Goal: Information Seeking & Learning: Learn about a topic

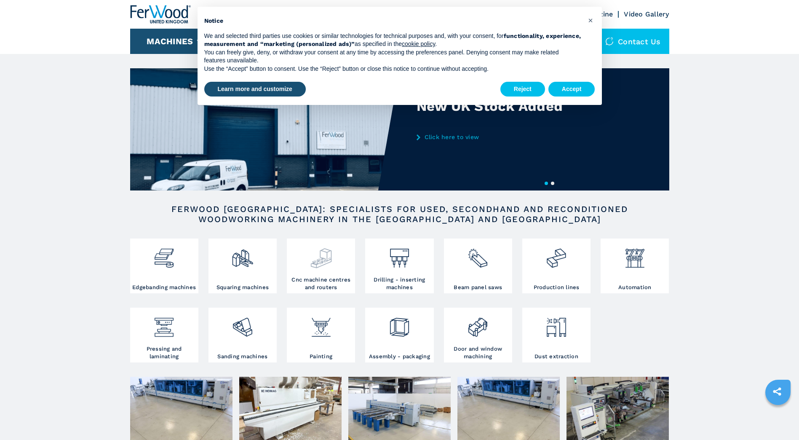
click at [334, 278] on h3 "Cnc machine centres and routers" at bounding box center [321, 283] width 64 height 15
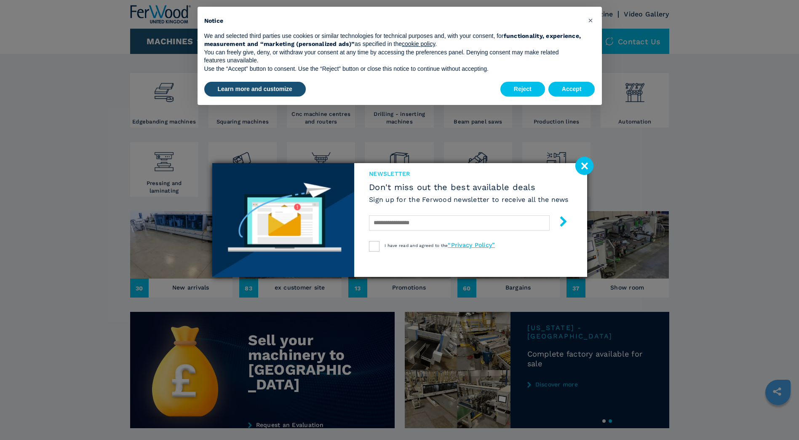
scroll to position [262, 0]
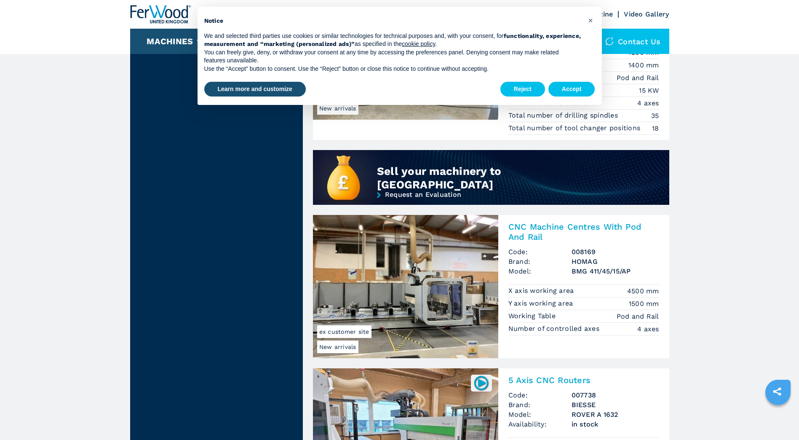
scroll to position [716, 0]
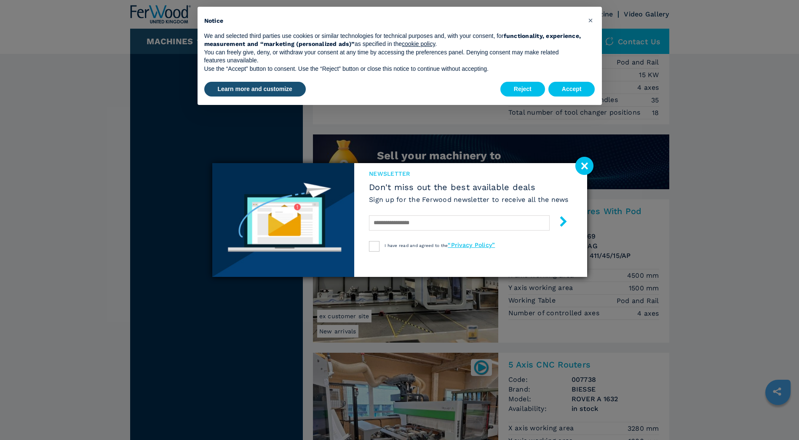
click at [589, 166] on image at bounding box center [584, 166] width 18 height 18
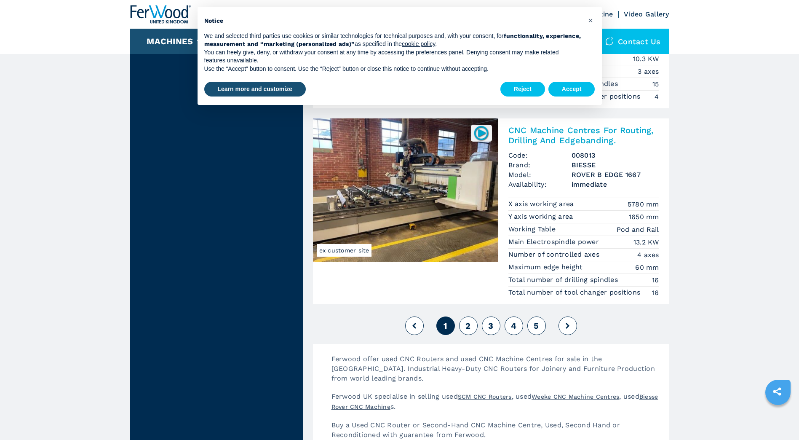
scroll to position [2021, 0]
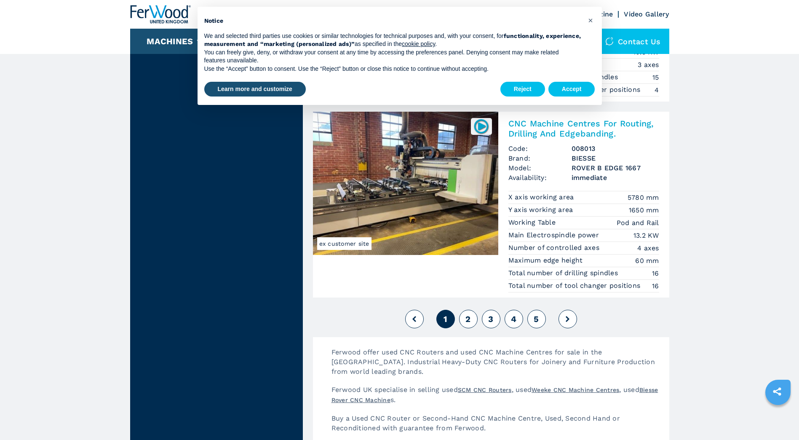
click at [470, 319] on span "2" at bounding box center [467, 319] width 5 height 10
click at [564, 318] on button at bounding box center [567, 319] width 19 height 19
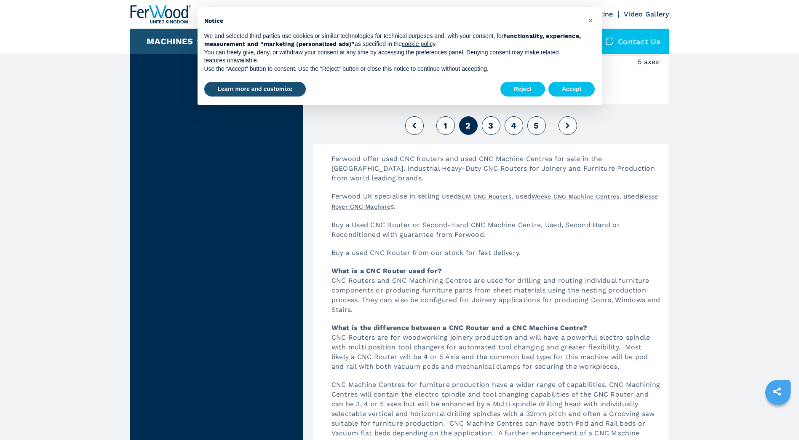
scroll to position [2232, 0]
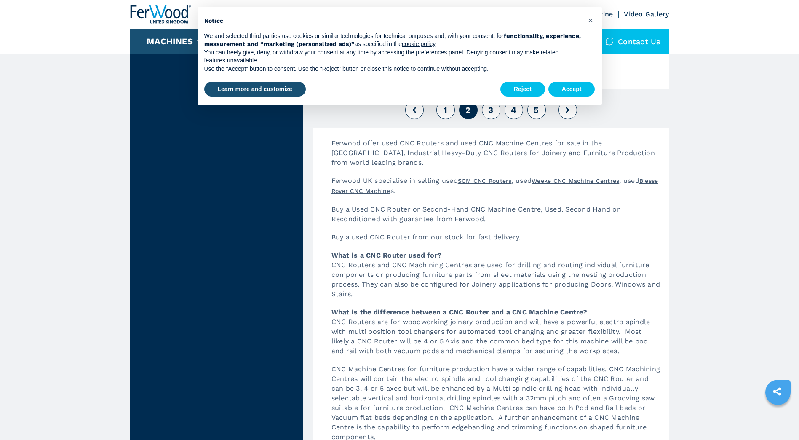
click at [563, 110] on div "× Notice We and selected third parties use cookies or similar technologies for …" at bounding box center [400, 56] width 418 height 112
click at [567, 89] on button "Accept" at bounding box center [571, 89] width 47 height 15
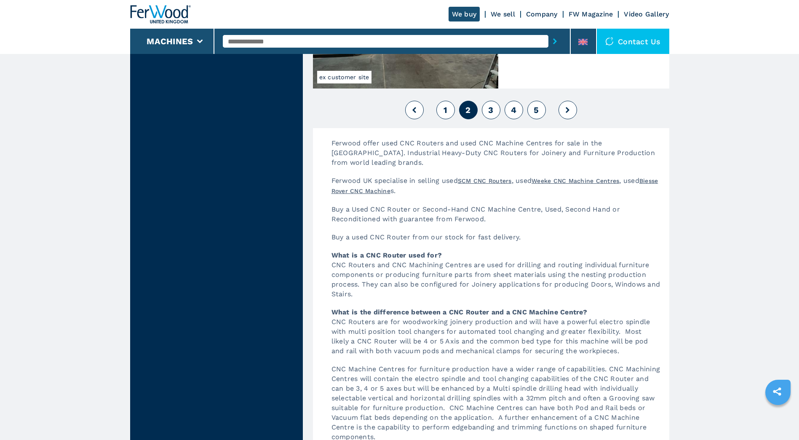
click at [569, 111] on icon at bounding box center [568, 110] width 4 height 6
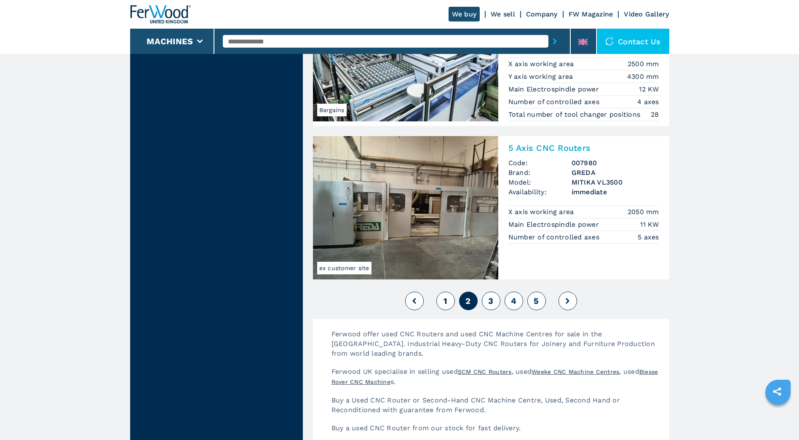
scroll to position [2021, 0]
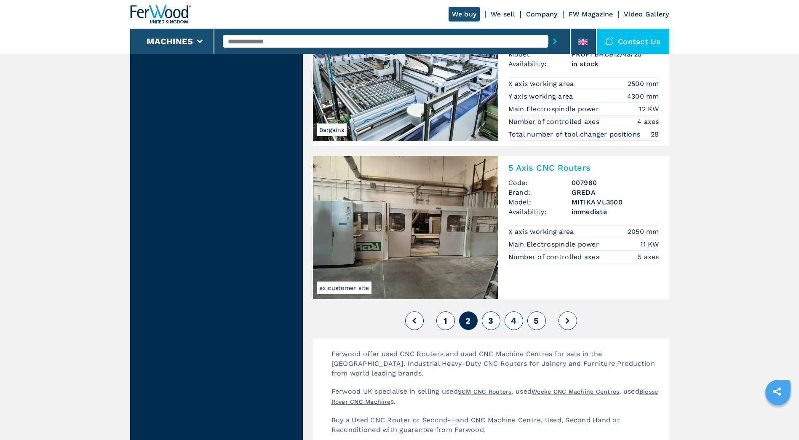
click at [568, 321] on icon at bounding box center [568, 321] width 4 height 6
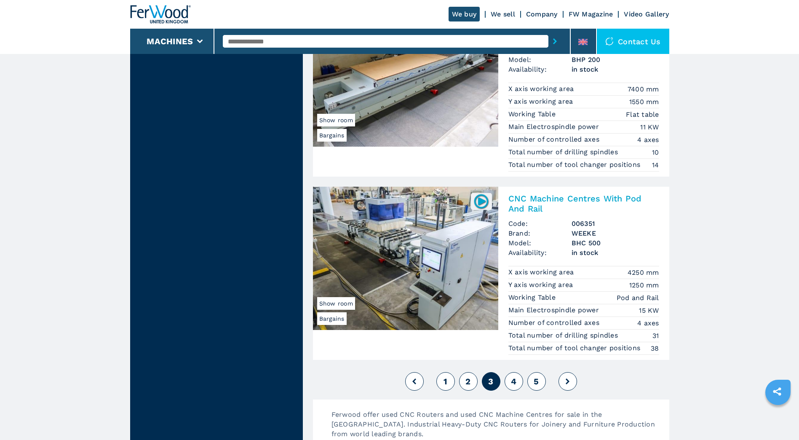
scroll to position [2063, 0]
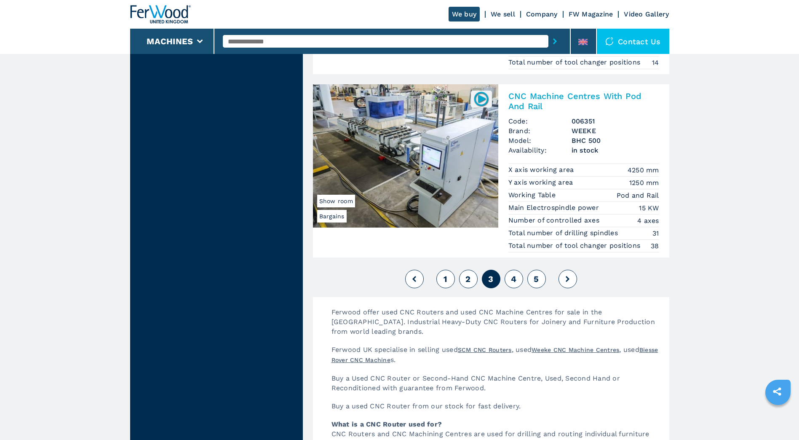
click at [566, 277] on icon at bounding box center [568, 279] width 4 height 6
click at [566, 278] on icon at bounding box center [568, 279] width 4 height 6
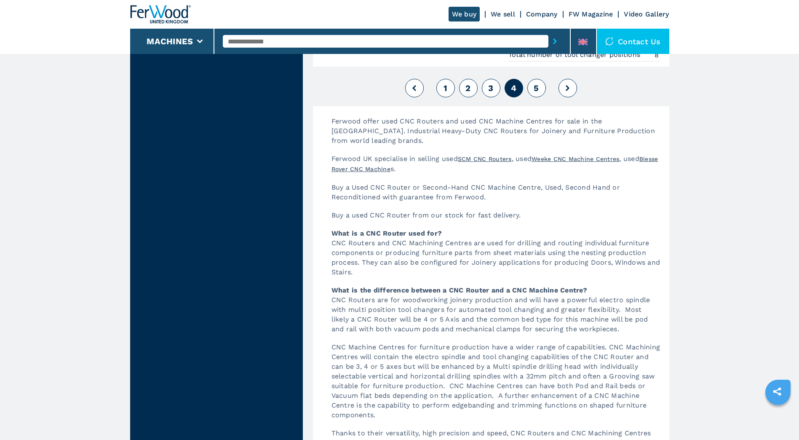
scroll to position [2105, 0]
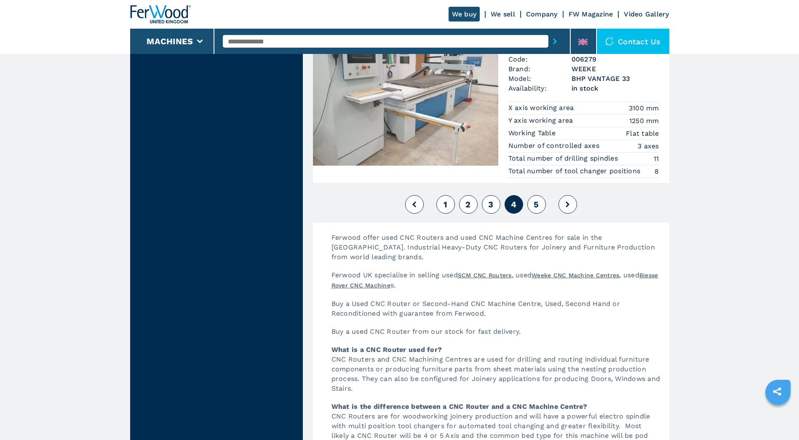
click at [568, 205] on icon at bounding box center [568, 204] width 4 height 6
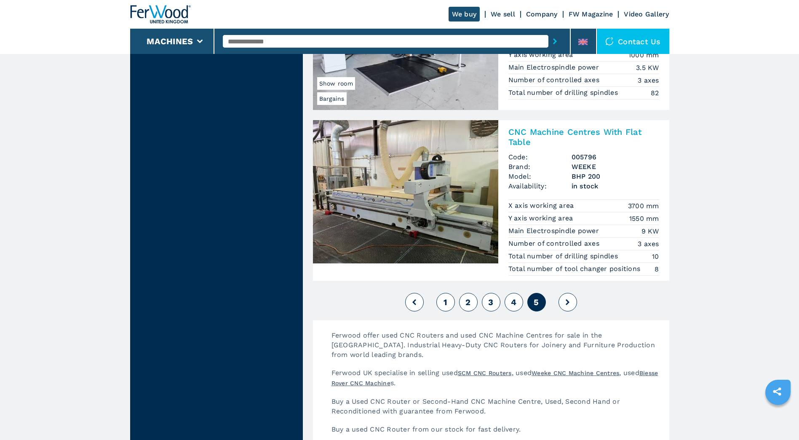
scroll to position [1805, 0]
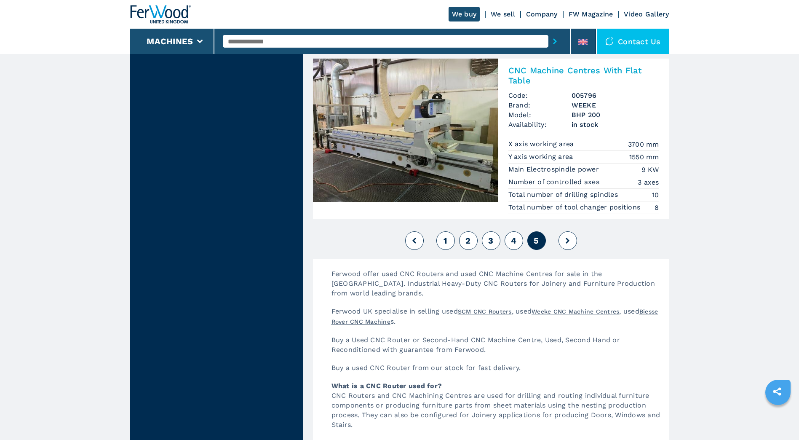
click at [567, 237] on button at bounding box center [567, 240] width 19 height 19
